Goal: Register for event/course

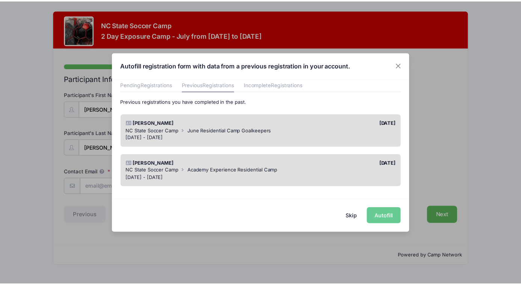
scroll to position [38, 0]
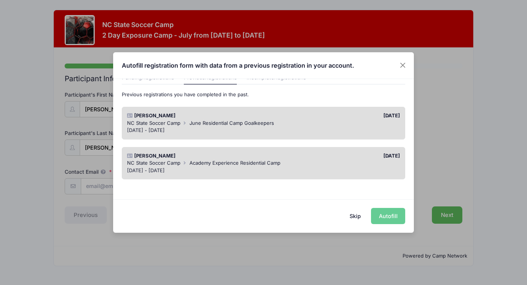
click at [322, 162] on div "NC State Soccer Camp Academy Experience Residential Camp" at bounding box center [263, 163] width 273 height 8
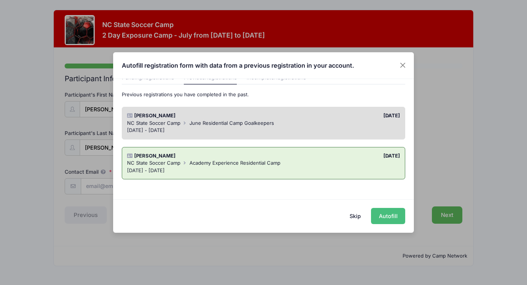
click at [393, 215] on button "Autofill" at bounding box center [388, 216] width 34 height 16
type input "[PERSON_NAME][EMAIL_ADDRESS][PERSON_NAME][DOMAIN_NAME]"
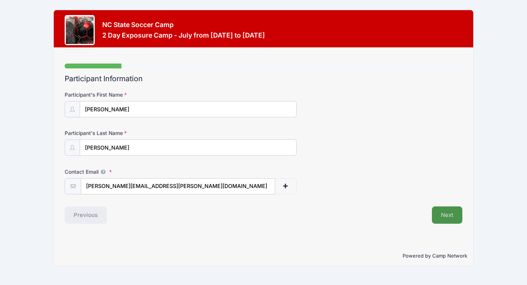
click at [452, 212] on button "Next" at bounding box center [447, 214] width 30 height 17
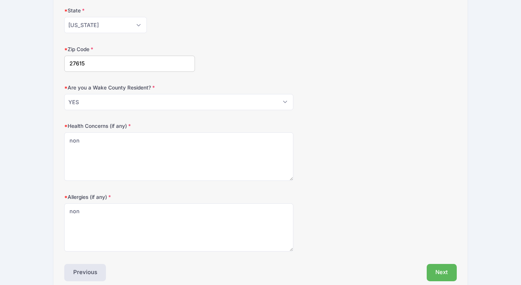
scroll to position [201, 0]
click at [88, 137] on textarea "non" at bounding box center [178, 155] width 229 height 48
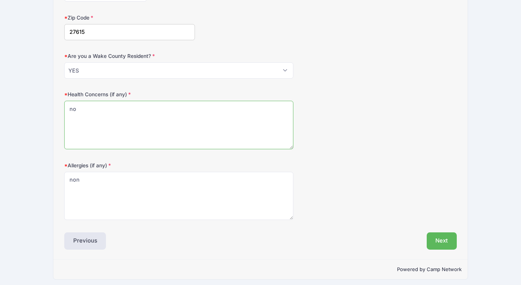
scroll to position [235, 0]
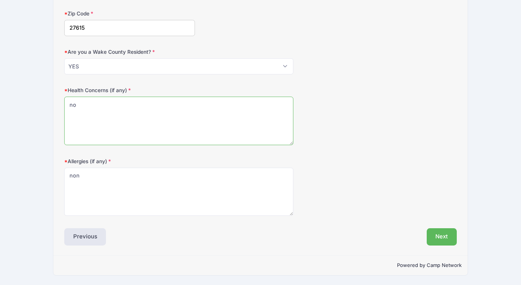
type textarea "no"
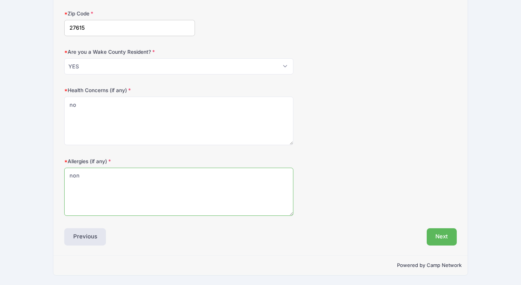
click at [82, 175] on textarea "non" at bounding box center [178, 192] width 229 height 48
type textarea "no"
click at [443, 236] on button "Next" at bounding box center [442, 236] width 30 height 17
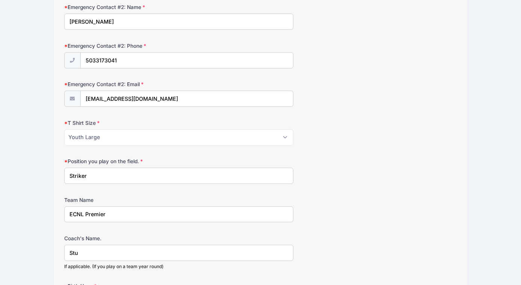
scroll to position [319, 0]
click at [285, 136] on select "Please Select Youth Small Youth Medium Youth Large Adult Small Adult Medium Adu…" at bounding box center [178, 136] width 229 height 16
select select "Adult Small"
click at [64, 128] on select "Please Select Youth Small Youth Medium Youth Large Adult Small Adult Medium Adu…" at bounding box center [178, 136] width 229 height 16
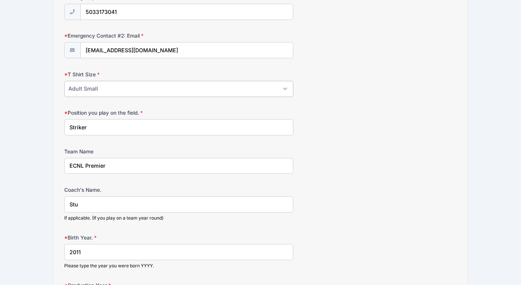
scroll to position [371, 0]
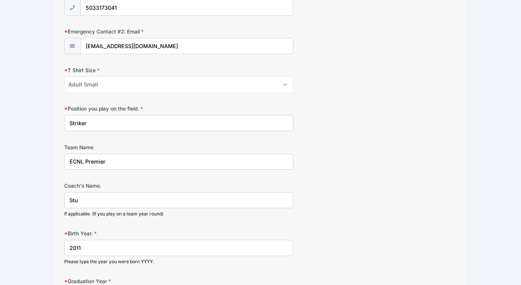
drag, startPoint x: 119, startPoint y: 160, endPoint x: 85, endPoint y: 157, distance: 33.6
click at [85, 157] on input "ECNL Premier" at bounding box center [178, 162] width 229 height 16
type input "NCFC Academy"
drag, startPoint x: 83, startPoint y: 199, endPoint x: 67, endPoint y: 200, distance: 15.8
click at [67, 200] on input "Stu" at bounding box center [178, 200] width 229 height 16
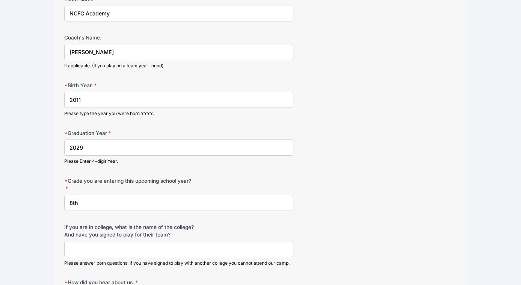
scroll to position [524, 0]
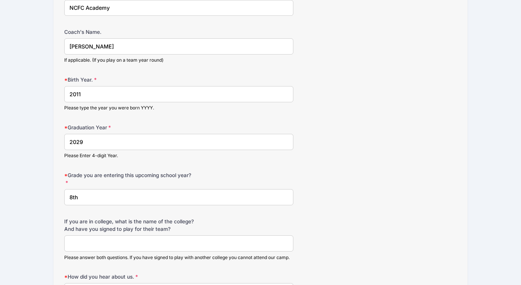
type input "[PERSON_NAME]"
drag, startPoint x: 88, startPoint y: 196, endPoint x: 66, endPoint y: 195, distance: 21.8
click at [66, 195] on input "8th" at bounding box center [178, 197] width 229 height 16
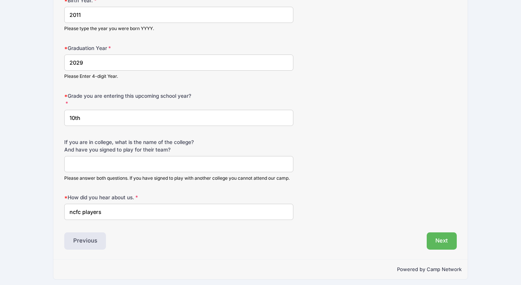
scroll to position [608, 0]
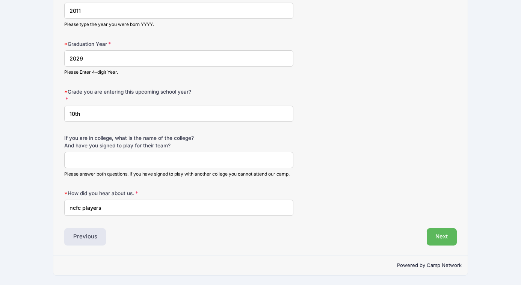
type input "10th"
drag, startPoint x: 111, startPoint y: 208, endPoint x: 65, endPoint y: 208, distance: 45.8
click at [65, 208] on input "ncfc players" at bounding box center [178, 207] width 229 height 16
type input "p"
type input "s"
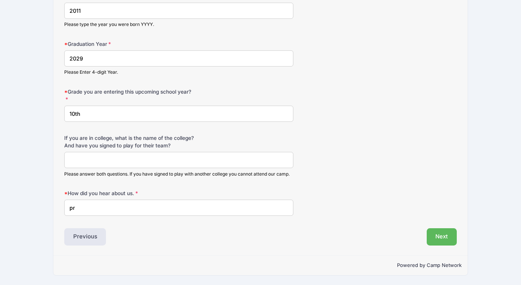
type input "p"
type input "NCFC"
click at [449, 233] on button "Next" at bounding box center [442, 236] width 30 height 17
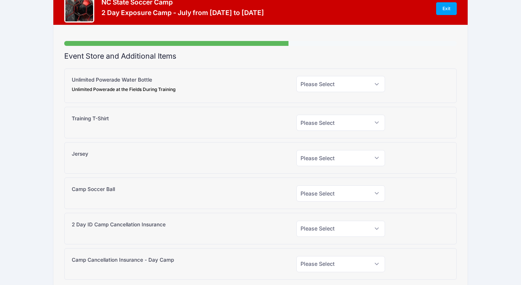
scroll to position [0, 0]
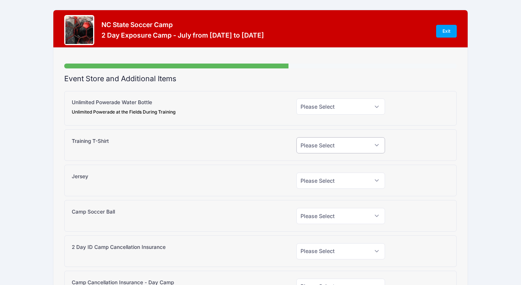
click at [377, 144] on select "Please Select Yes (+$20.00) No" at bounding box center [340, 145] width 89 height 16
click at [296, 137] on select "Please Select Yes (+$20.00) No" at bounding box center [340, 145] width 89 height 16
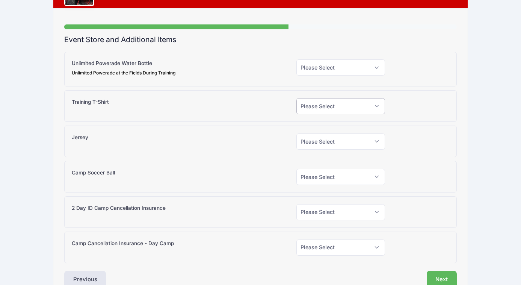
scroll to position [40, 0]
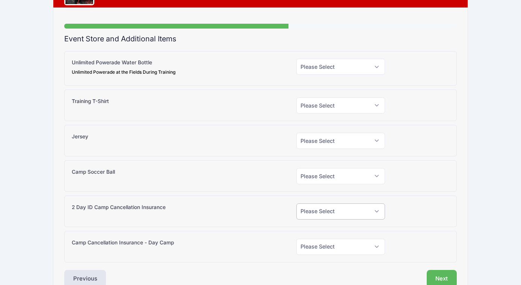
click at [375, 210] on select "Please Select Yes (+$99.00) No" at bounding box center [340, 211] width 89 height 16
